Goal: Information Seeking & Learning: Learn about a topic

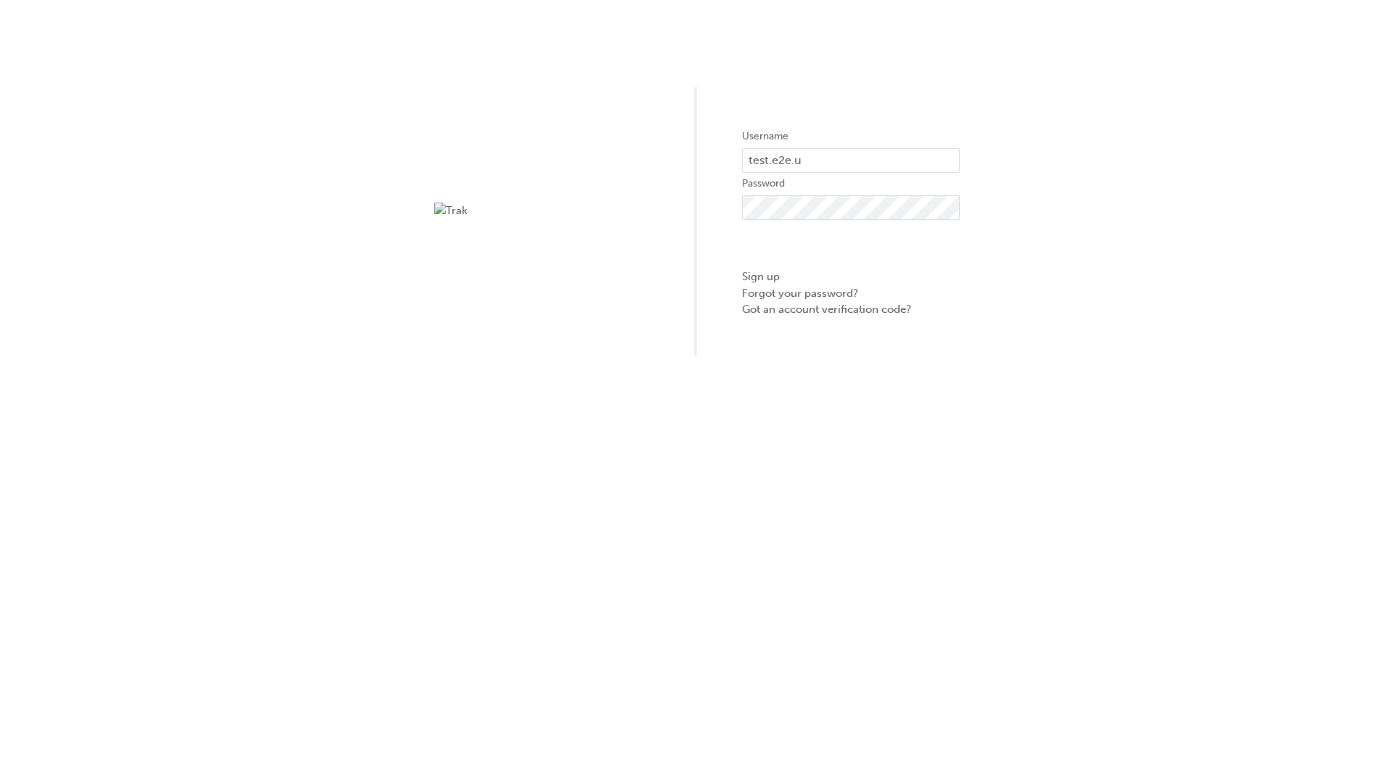
type input "test.e2e.user14"
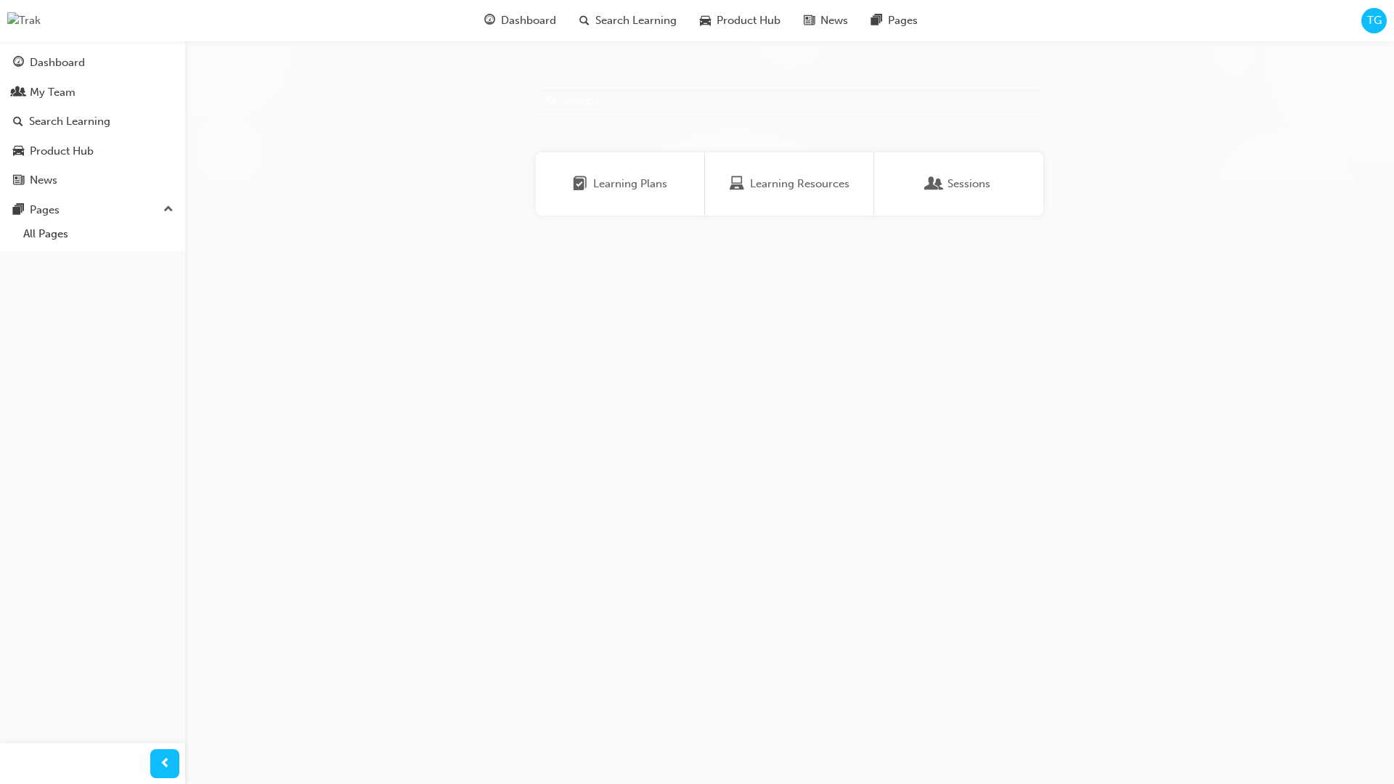
scroll to position [46, 0]
